Goal: Navigation & Orientation: Go to known website

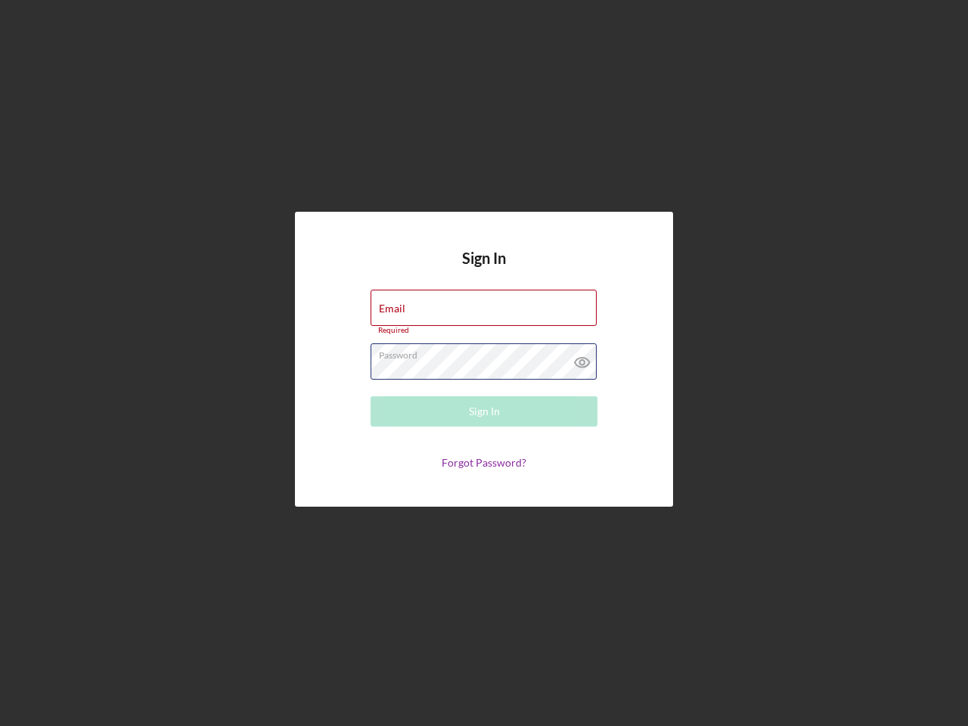
click at [484, 363] on div "Password Required" at bounding box center [483, 362] width 227 height 38
click at [582, 358] on icon at bounding box center [582, 362] width 38 height 38
